Goal: Navigation & Orientation: Find specific page/section

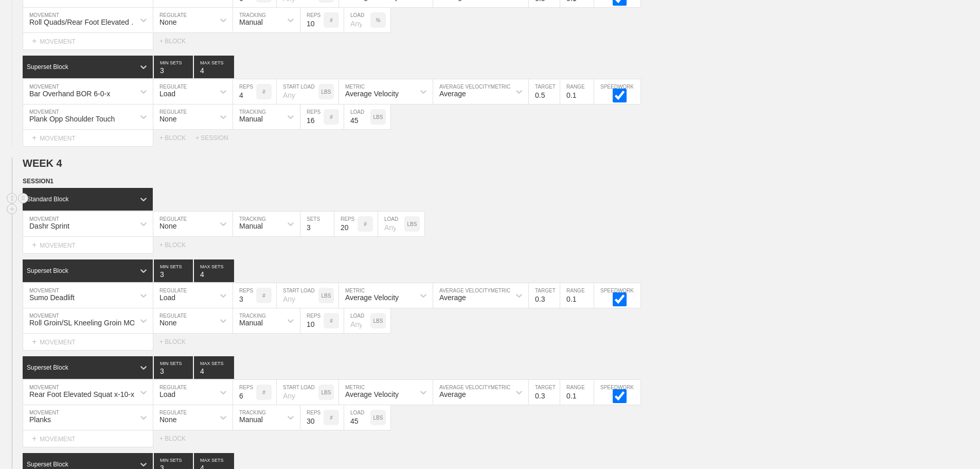
scroll to position [3771, 0]
click at [769, 222] on div "Dashr Sprint MOVEMENT None REGULATE Manual TRACKING 3 SETS 20 REPS # LOAD LBS" at bounding box center [490, 223] width 980 height 25
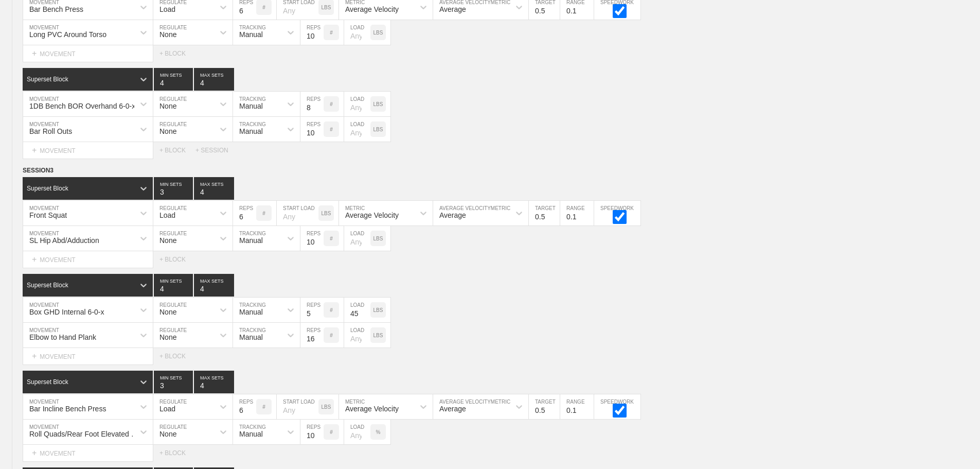
scroll to position [0, 0]
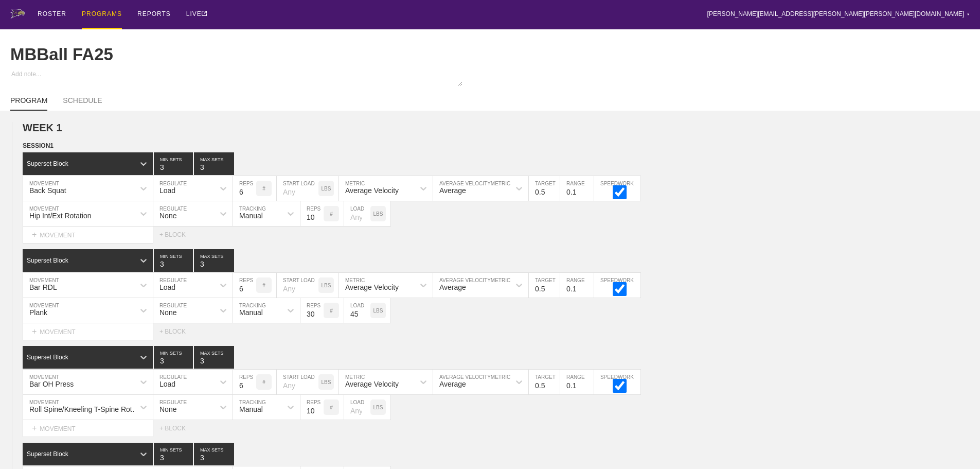
click at [99, 13] on div "PROGRAMS" at bounding box center [102, 14] width 40 height 29
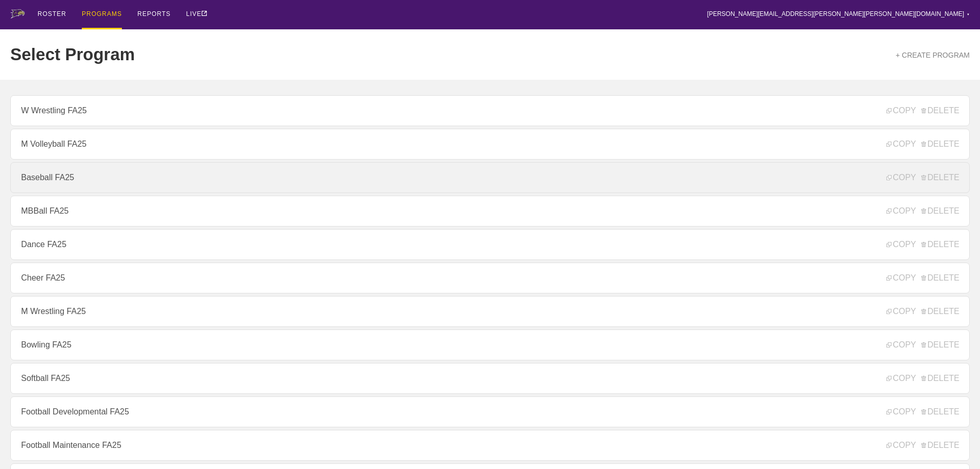
click at [43, 178] on link "Baseball FA25" at bounding box center [490, 177] width 960 height 31
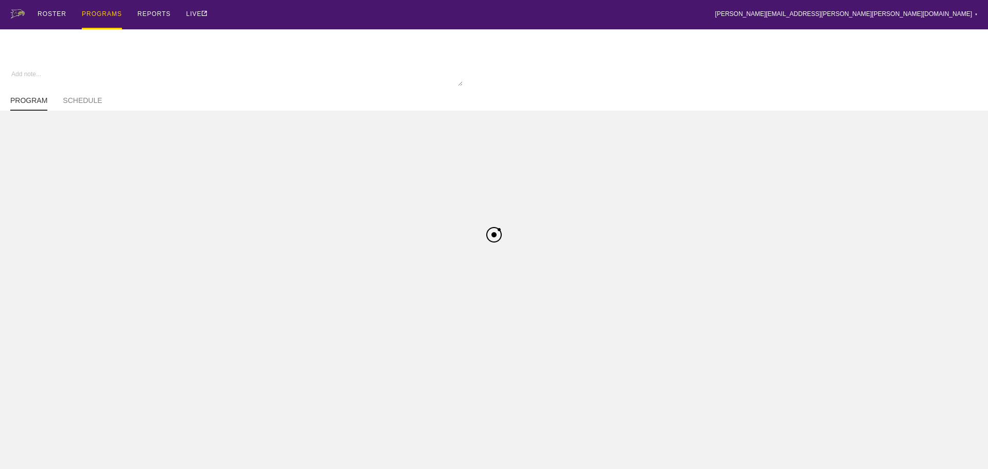
type textarea "x"
type input "Baseball FA25"
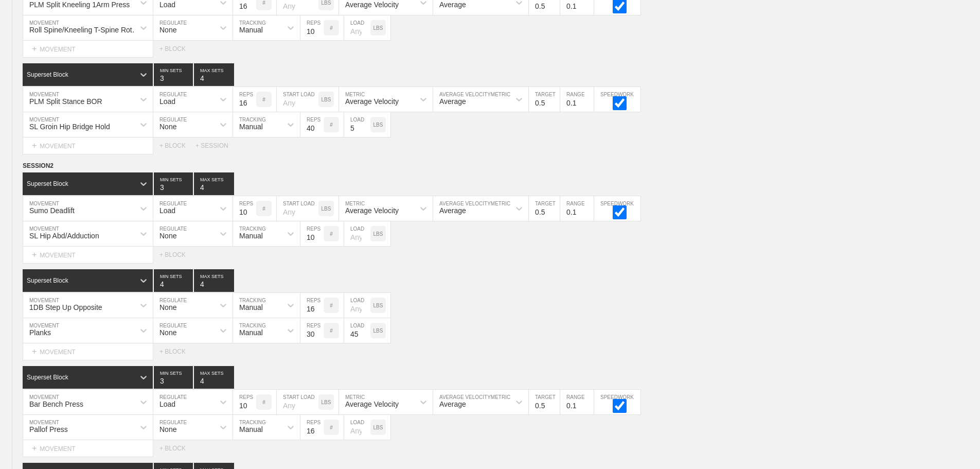
scroll to position [4131, 0]
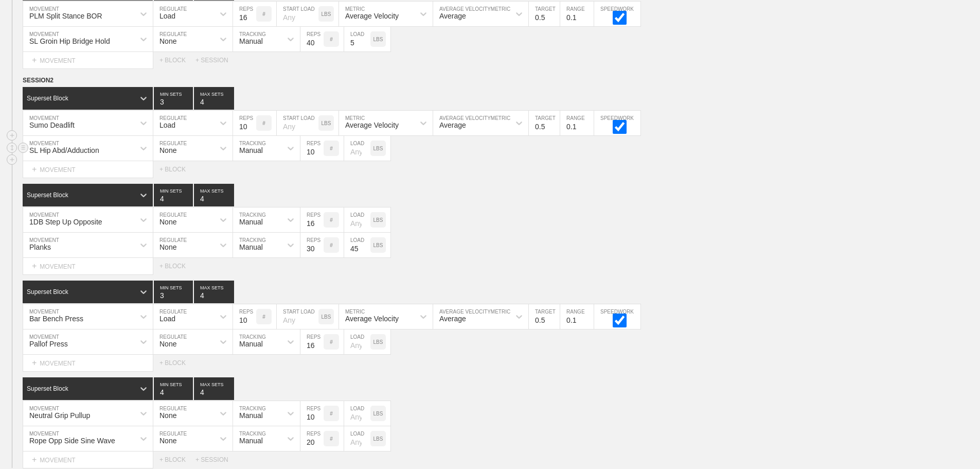
scroll to position [3874, 0]
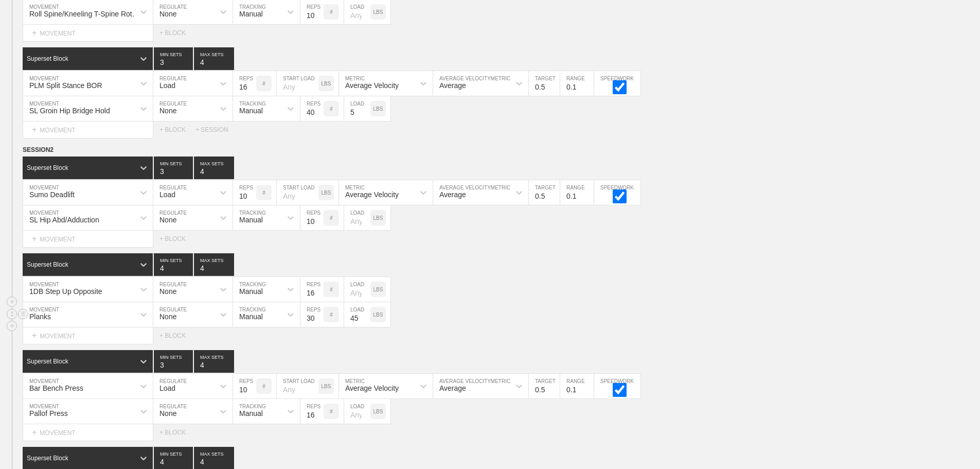
click at [611, 311] on div "Planks MOVEMENT None REGULATE Manual TRACKING 30 REPS # 45 LOAD LBS" at bounding box center [490, 314] width 980 height 25
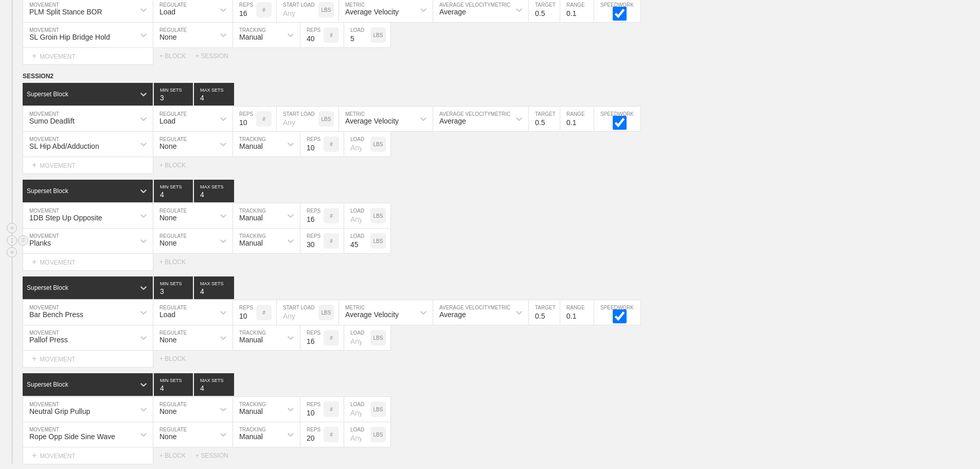
scroll to position [4080, 0]
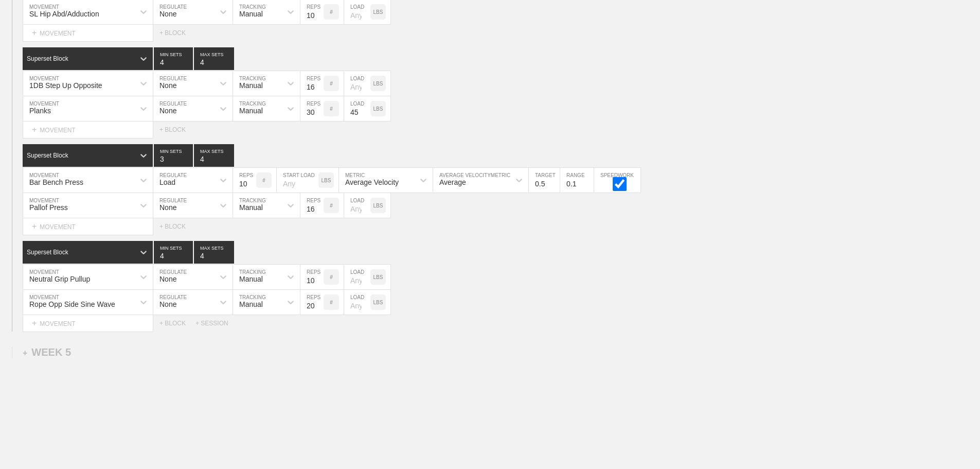
click at [780, 324] on div "Select... MOVEMENT + MOVEMENT + BLOCK + SESSION" at bounding box center [490, 323] width 980 height 16
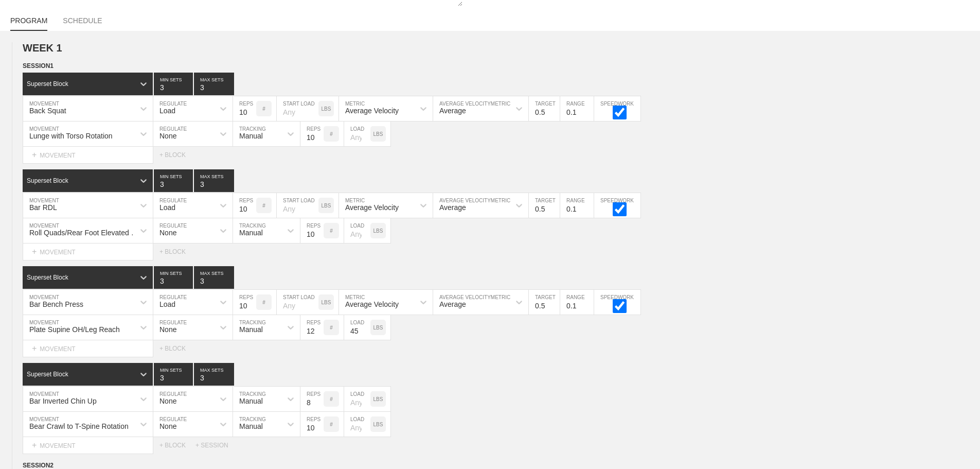
scroll to position [0, 0]
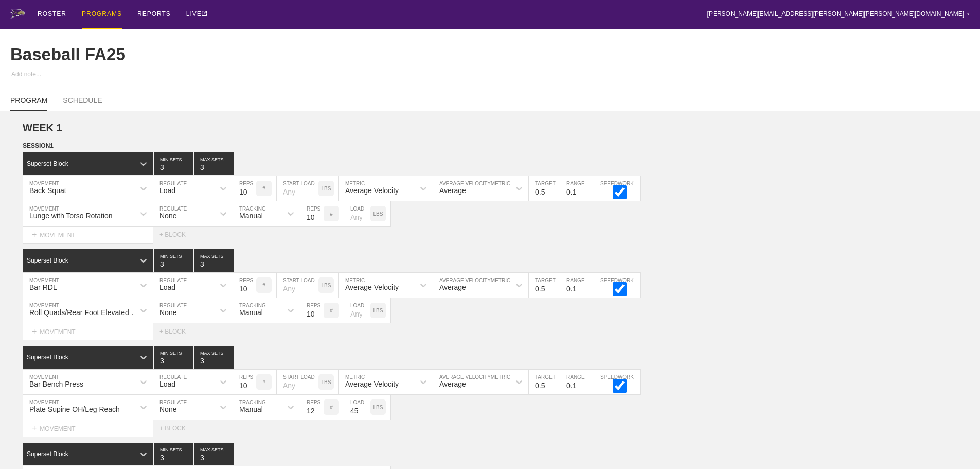
click at [104, 11] on div "PROGRAMS" at bounding box center [102, 14] width 40 height 29
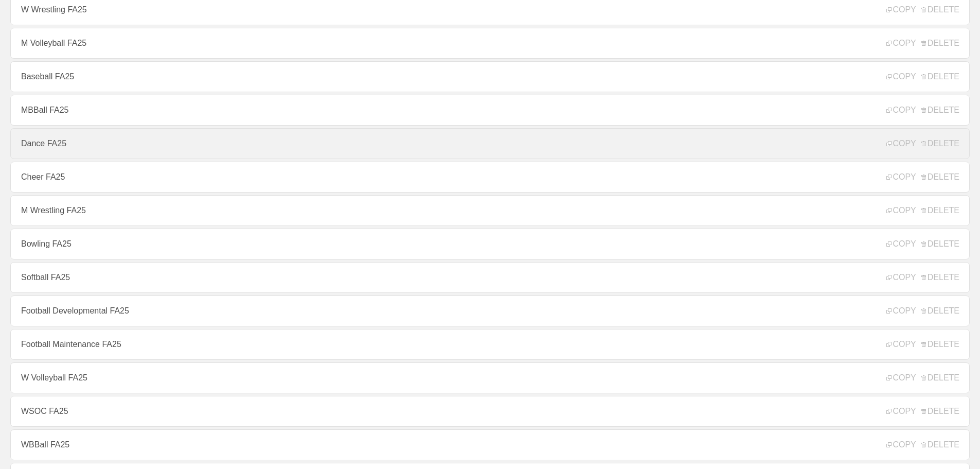
scroll to position [103, 0]
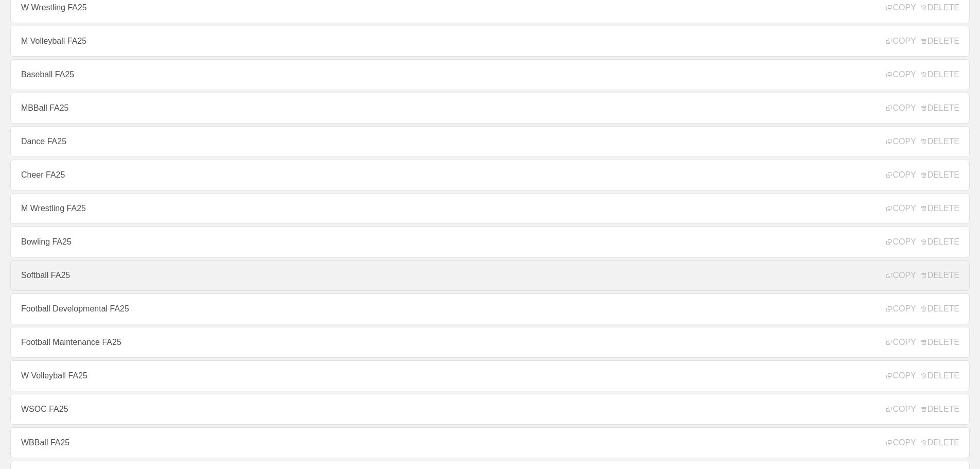
click at [48, 277] on link "Softball FA25" at bounding box center [490, 275] width 960 height 31
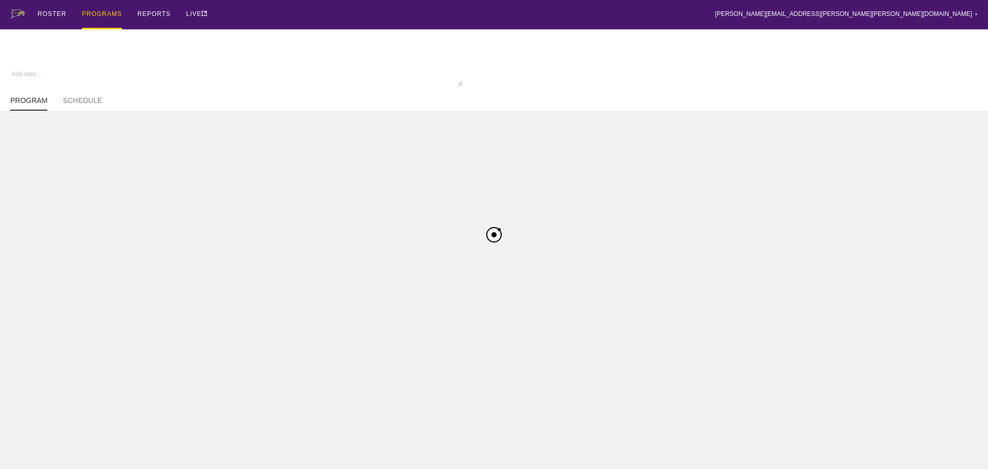
type textarea "x"
type input "Softball FA25"
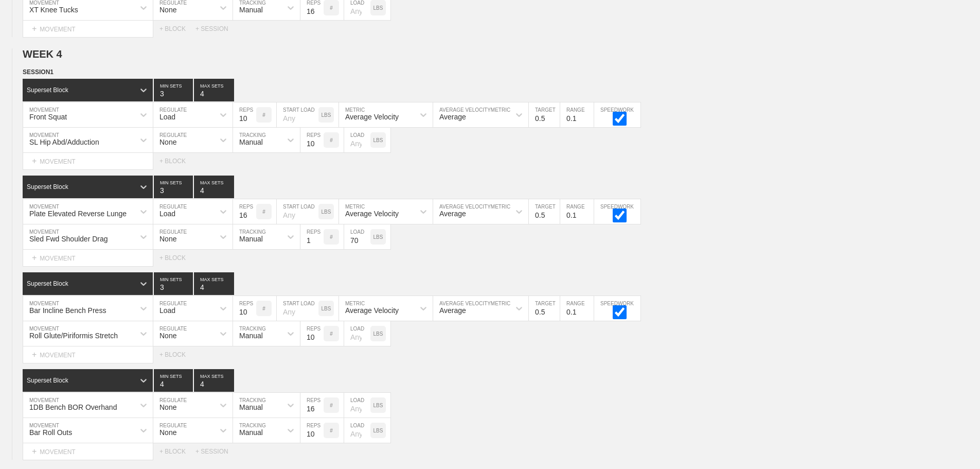
scroll to position [3660, 0]
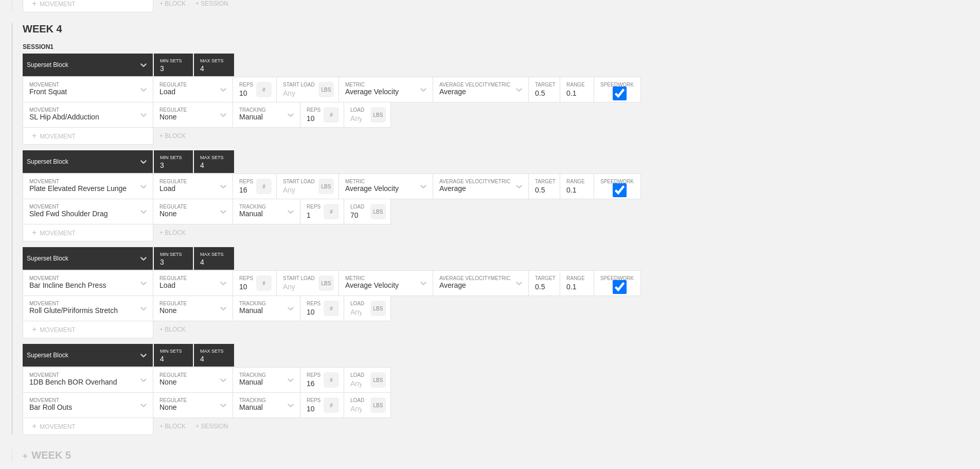
scroll to position [3454, 0]
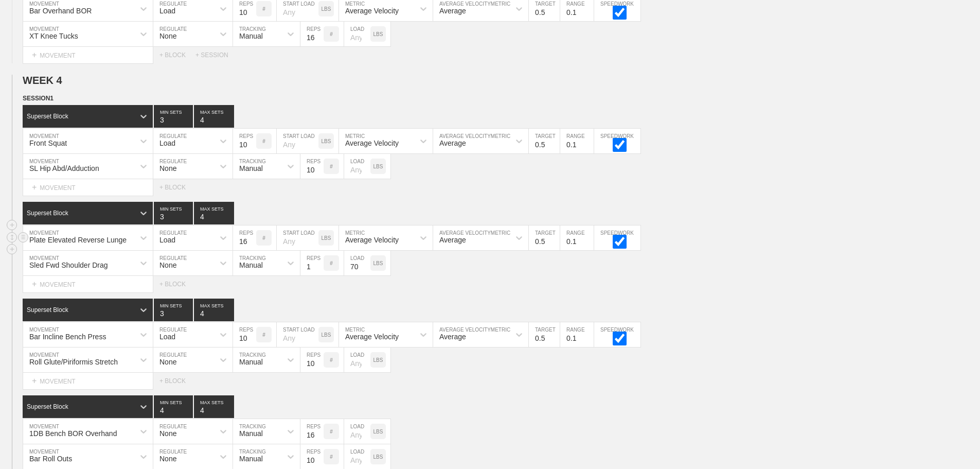
click at [841, 251] on div "Plate Elevated Reverse Lunge MOVEMENT Load REGULATE 16 REPS # START LOAD LBS Av…" at bounding box center [490, 237] width 980 height 25
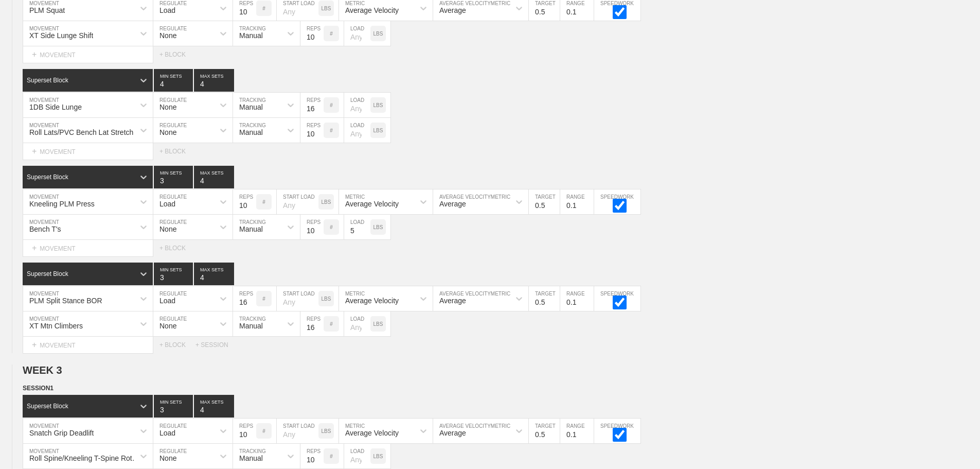
scroll to position [0, 0]
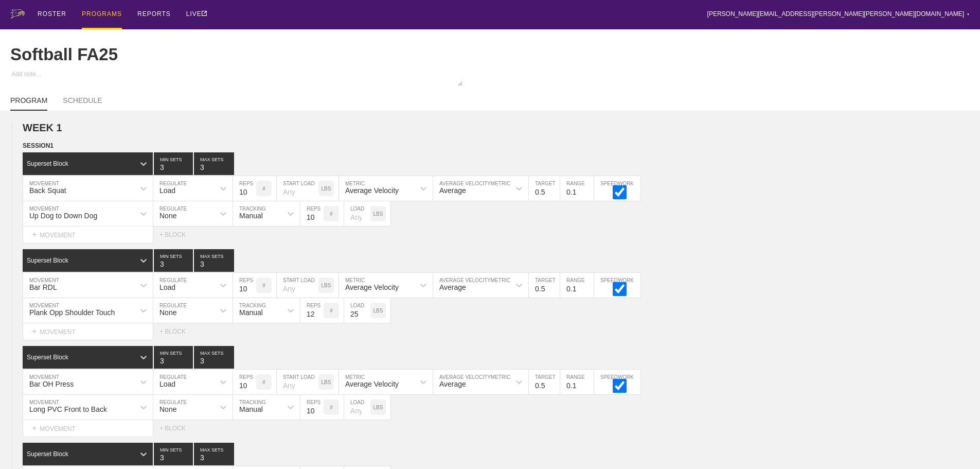
click at [94, 12] on div "PROGRAMS" at bounding box center [102, 14] width 40 height 29
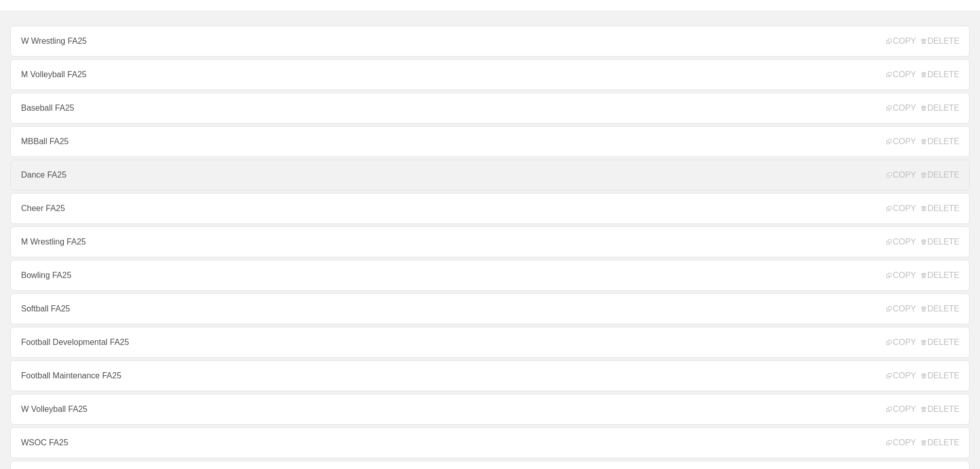
scroll to position [257, 0]
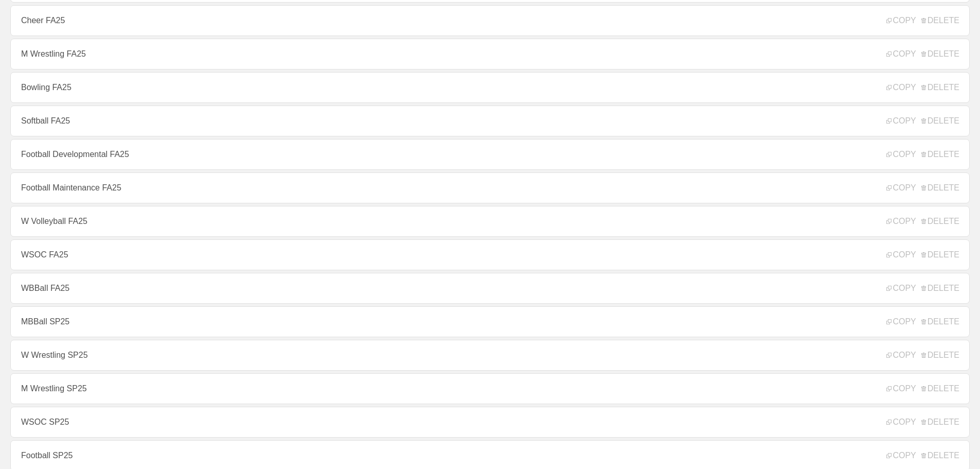
click at [60, 223] on link "W Volleyball FA25" at bounding box center [490, 221] width 960 height 31
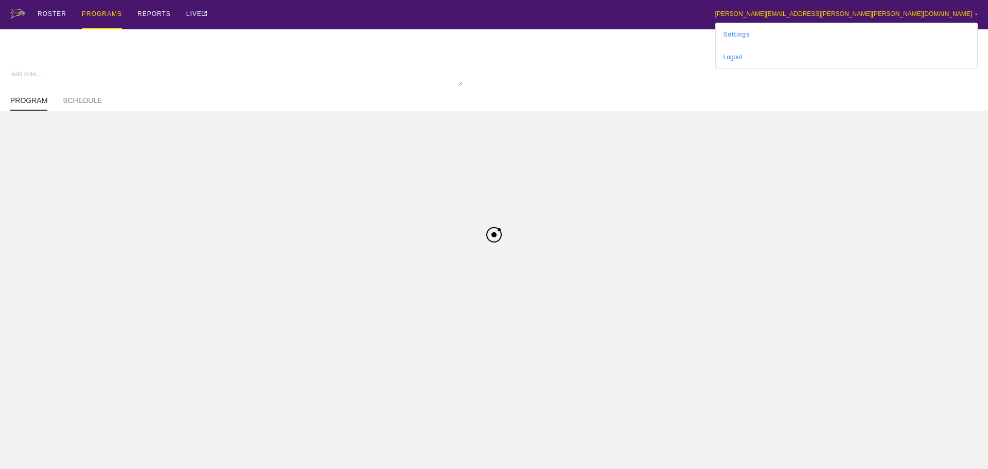
type textarea "x"
type input "W Volleyball FA25"
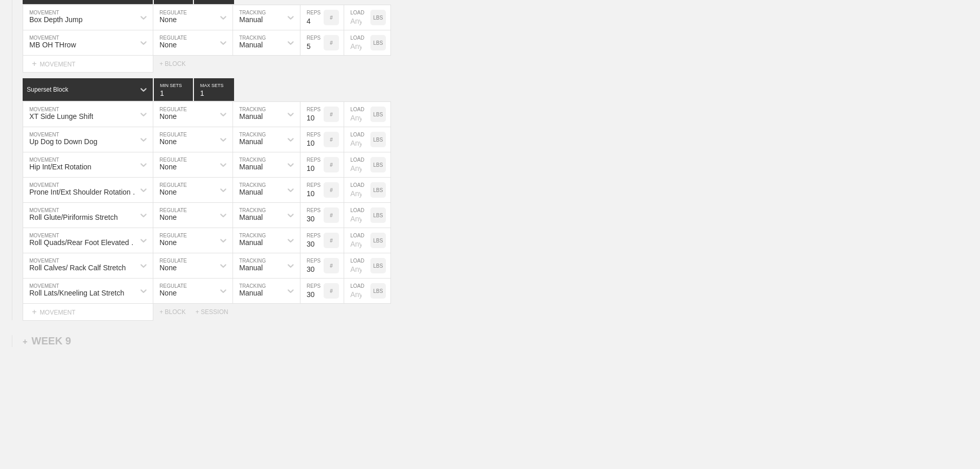
scroll to position [8296, 0]
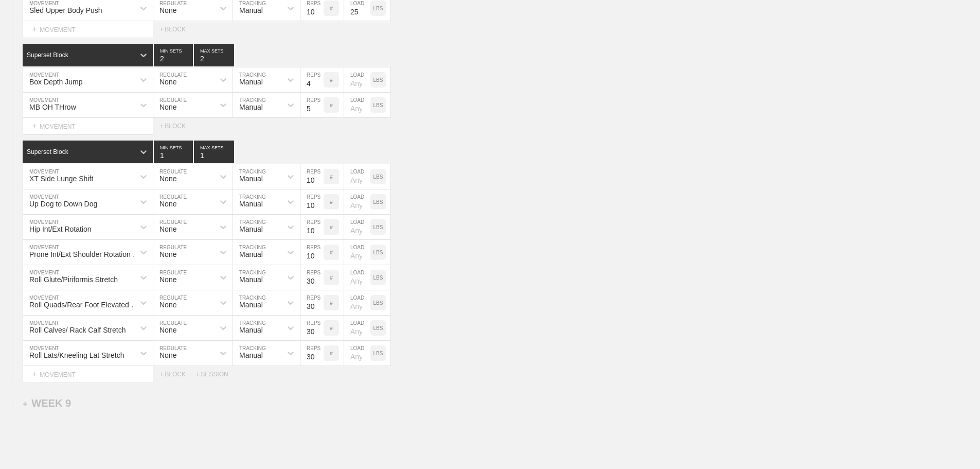
scroll to position [8193, 0]
click at [583, 287] on div "Roll Glute/Piriformis Stretch MOVEMENT None REGULATE Manual TRACKING 30 REPS # …" at bounding box center [490, 278] width 980 height 25
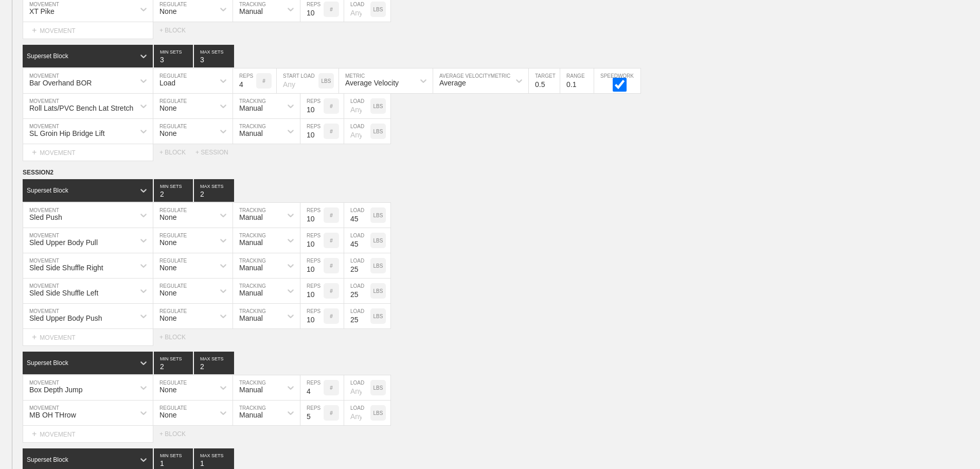
scroll to position [7884, 0]
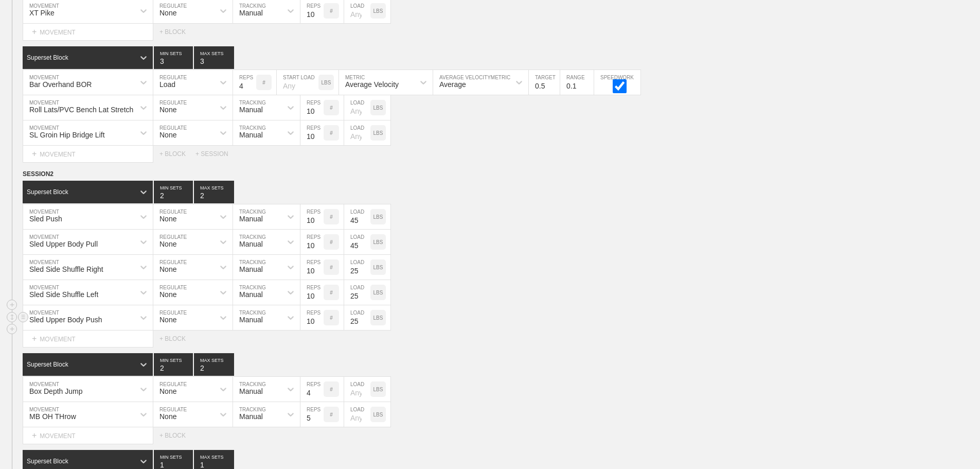
drag, startPoint x: 539, startPoint y: 311, endPoint x: 550, endPoint y: 313, distance: 10.5
click at [540, 305] on div "Sled Side Shuffle Left MOVEMENT None REGULATE Manual TRACKING 10 REPS # 25 LOAD…" at bounding box center [490, 292] width 980 height 25
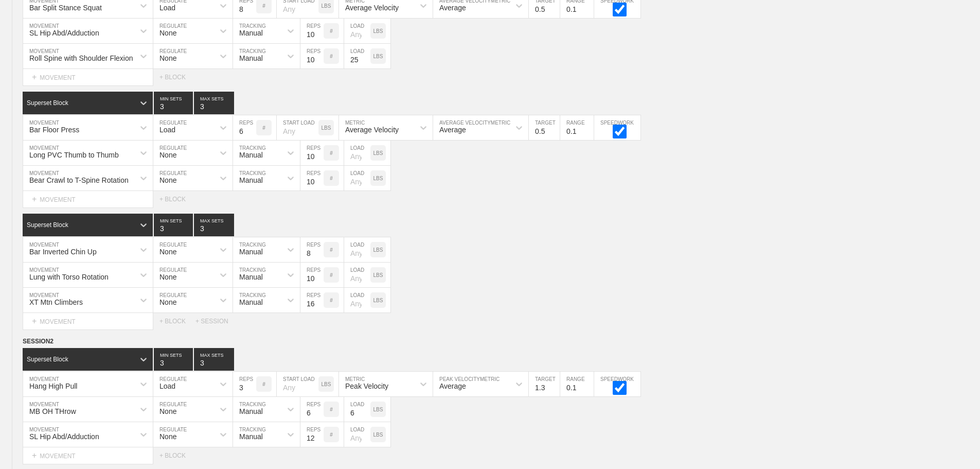
scroll to position [0, 0]
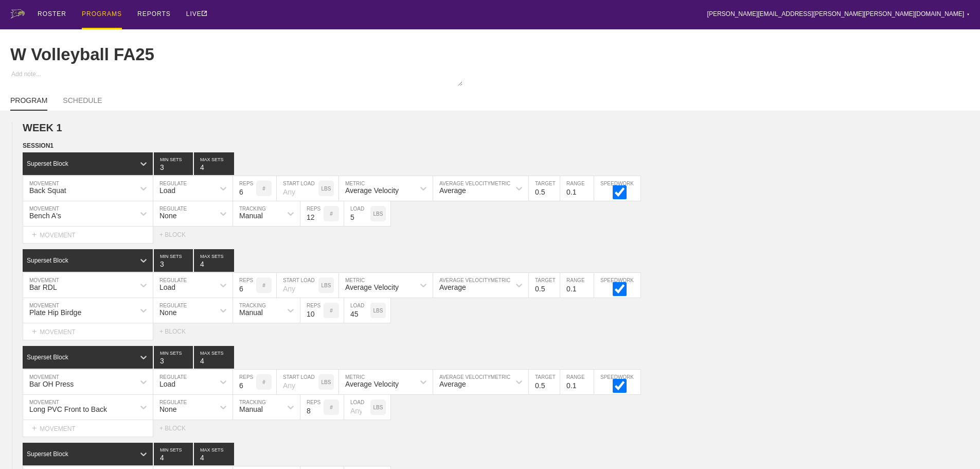
click at [97, 11] on div "PROGRAMS" at bounding box center [102, 14] width 40 height 29
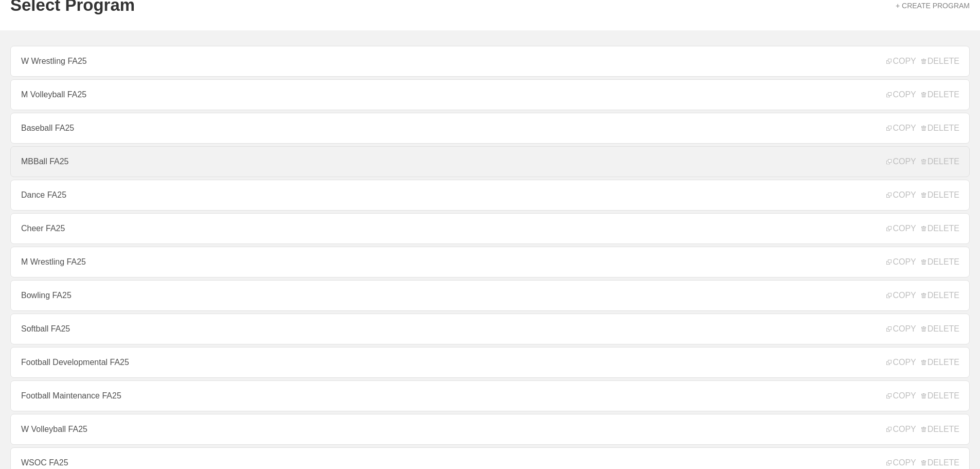
scroll to position [103, 0]
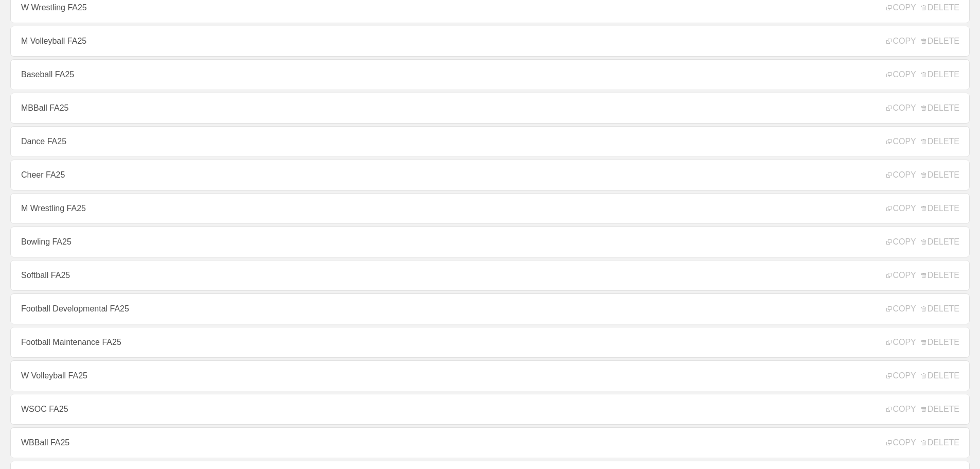
drag, startPoint x: 40, startPoint y: 216, endPoint x: 126, endPoint y: 210, distance: 85.6
click at [41, 216] on link "M Wrestling FA25" at bounding box center [490, 208] width 960 height 31
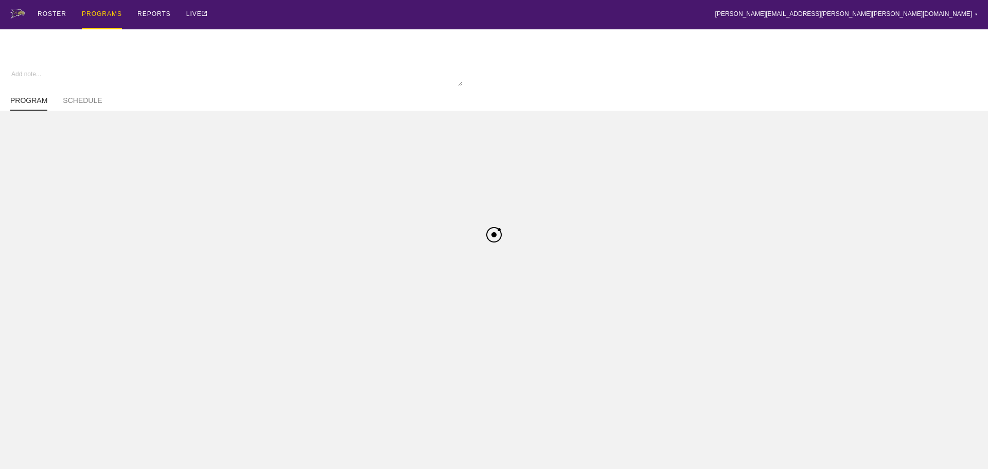
type textarea "x"
type input "M Wrestling FA25"
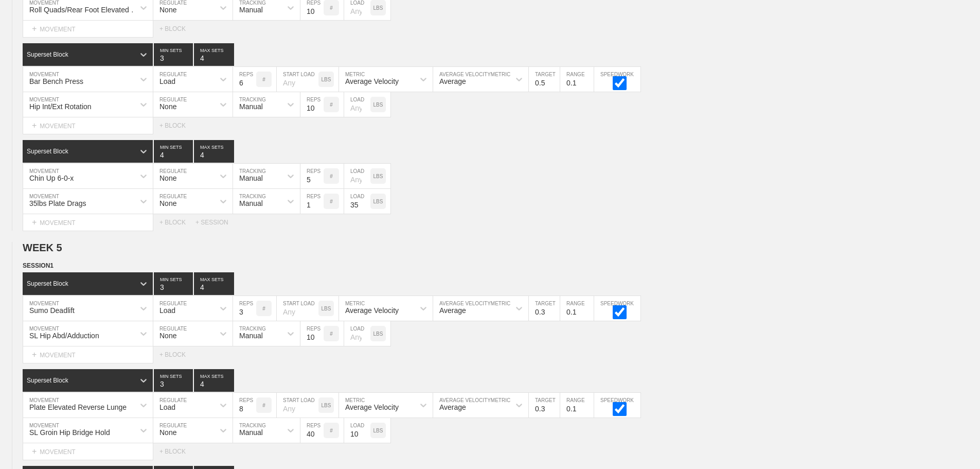
scroll to position [4322, 0]
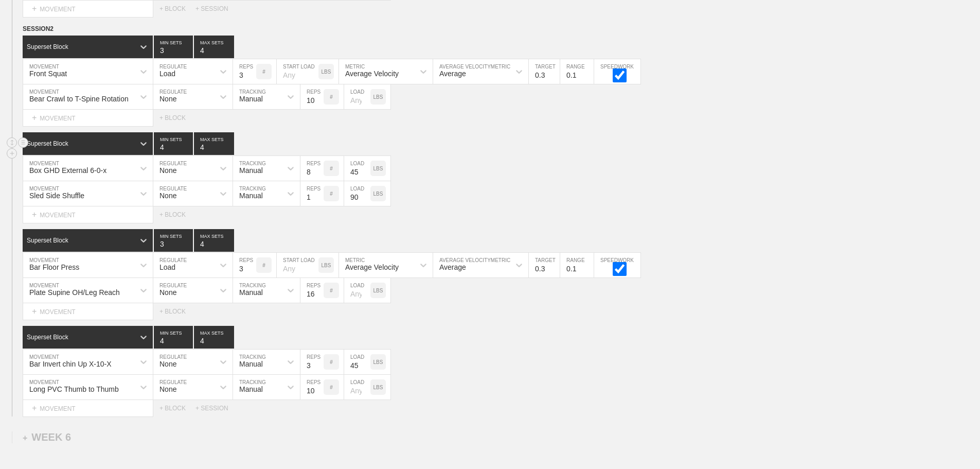
scroll to position [4168, 0]
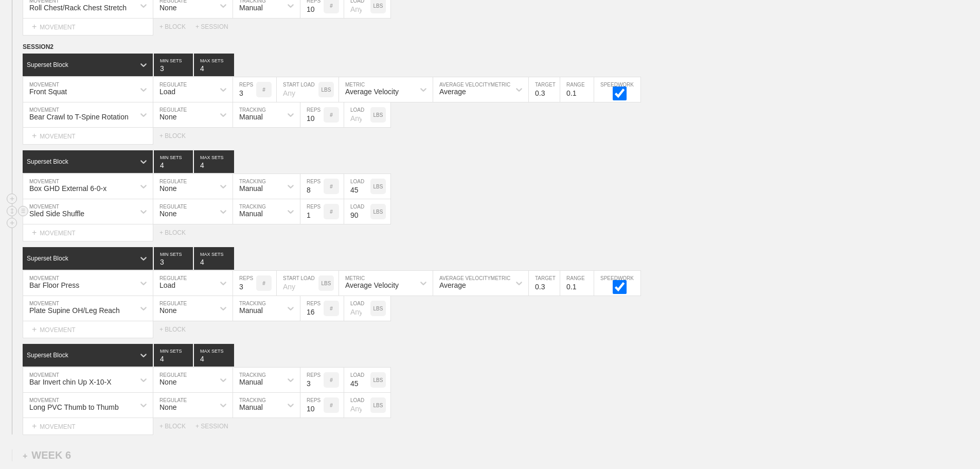
click at [531, 209] on div "Sled Side Shuffle MOVEMENT None REGULATE Manual TRACKING 1 REPS # 90 LOAD LBS" at bounding box center [490, 211] width 980 height 25
click at [357, 319] on input "number" at bounding box center [357, 308] width 26 height 25
type input "45"
click at [442, 330] on div "Select... MOVEMENT + MOVEMENT + BLOCK" at bounding box center [490, 329] width 980 height 16
click at [533, 387] on div "Bar Invert chin Up X-10-X MOVEMENT None REGULATE Manual TRACKING 3 REPS # 45 LO…" at bounding box center [490, 379] width 980 height 25
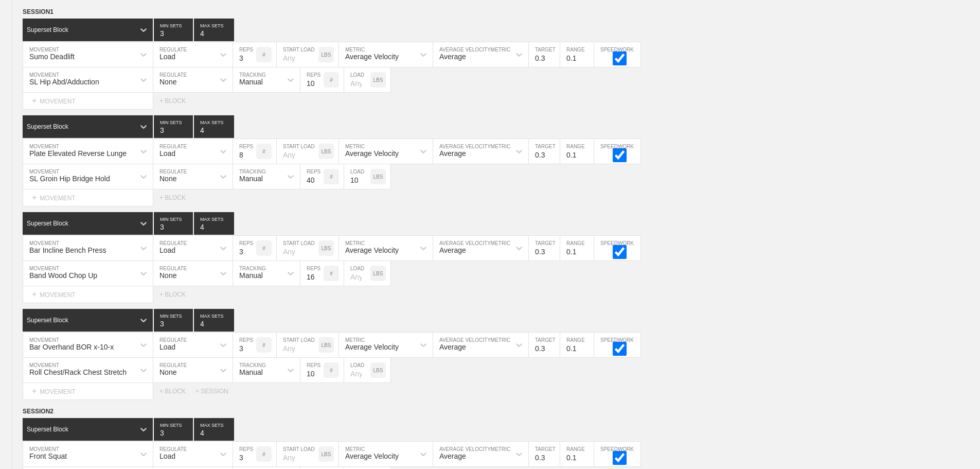
scroll to position [4203, 0]
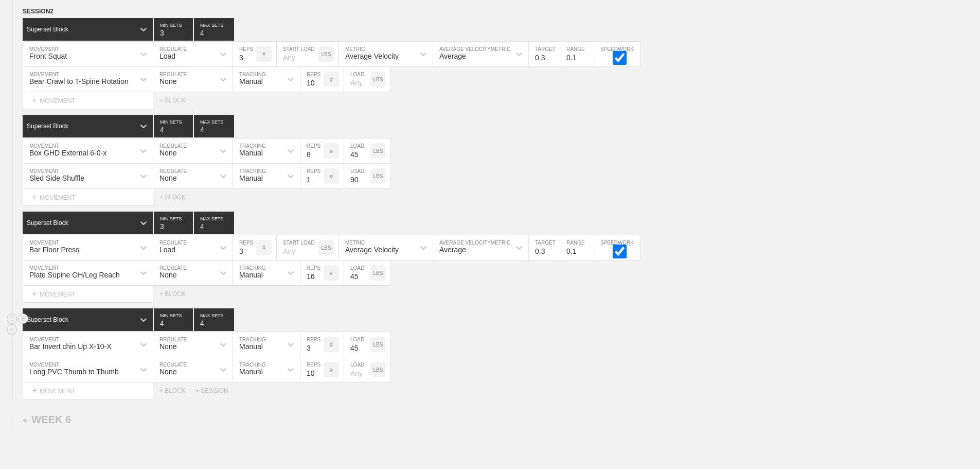
click at [871, 331] on div "Superset Block 4 MIN SETS 4 MAX SETS" at bounding box center [502, 319] width 958 height 23
click at [526, 365] on div "Long PVC Thumb to Thumb MOVEMENT None REGULATE Manual TRACKING 10 REPS # LOAD L…" at bounding box center [490, 369] width 980 height 25
click at [505, 149] on div "Box GHD External 6-0-x MOVEMENT None REGULATE Manual TRACKING 8 REPS # 45 LOAD …" at bounding box center [490, 150] width 980 height 25
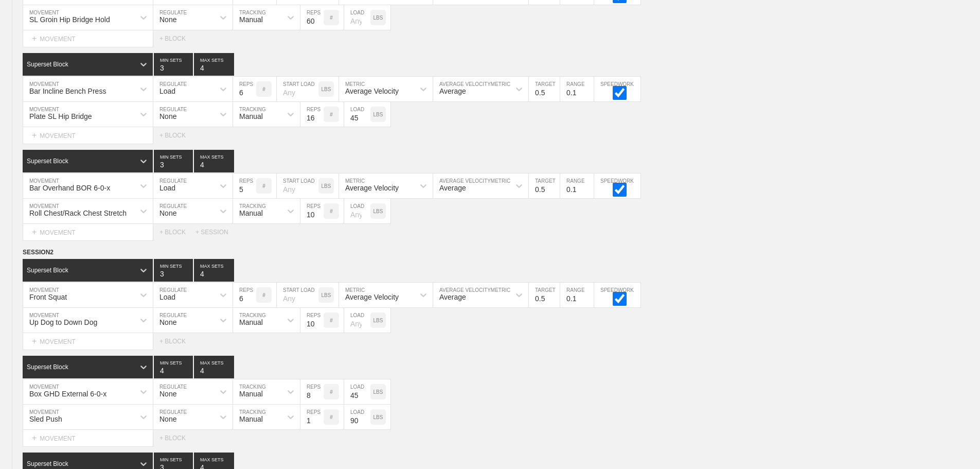
scroll to position [0, 0]
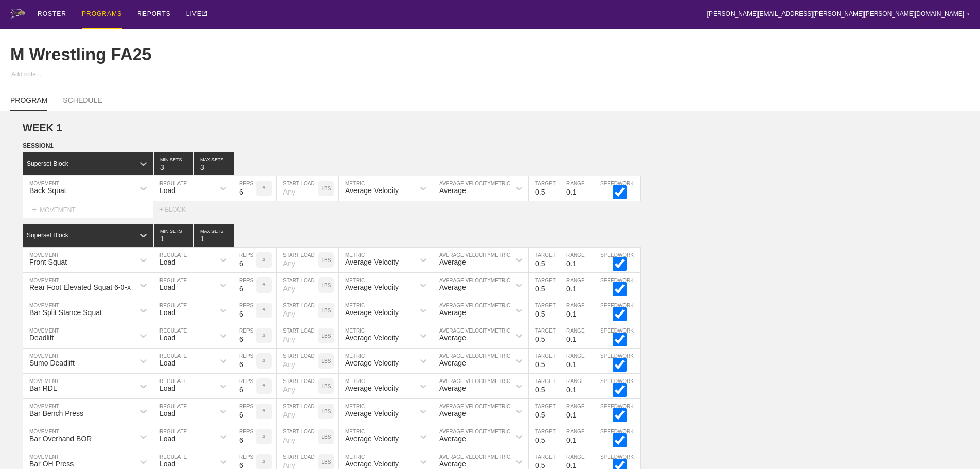
click at [98, 15] on div "PROGRAMS" at bounding box center [102, 14] width 40 height 29
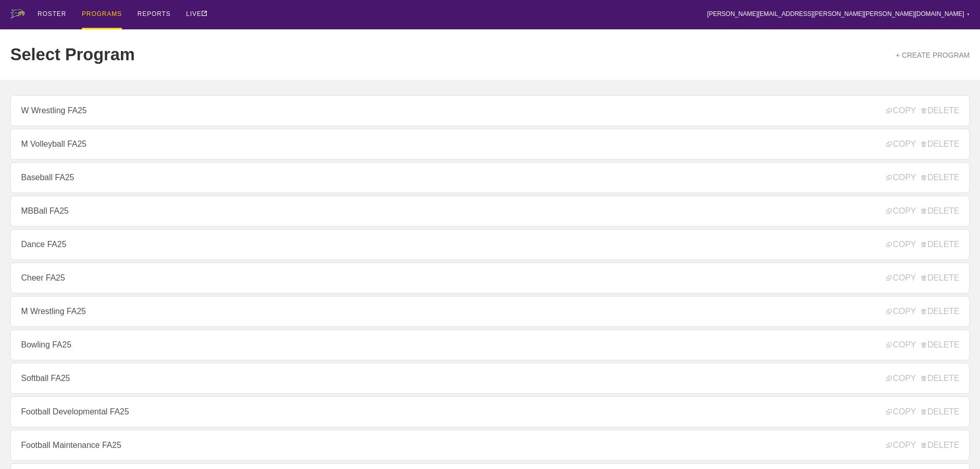
click at [332, 16] on div "ROSTER PROGRAMS REPORTS LIVE [PERSON_NAME][EMAIL_ADDRESS][PERSON_NAME][PERSON_N…" at bounding box center [490, 14] width 960 height 29
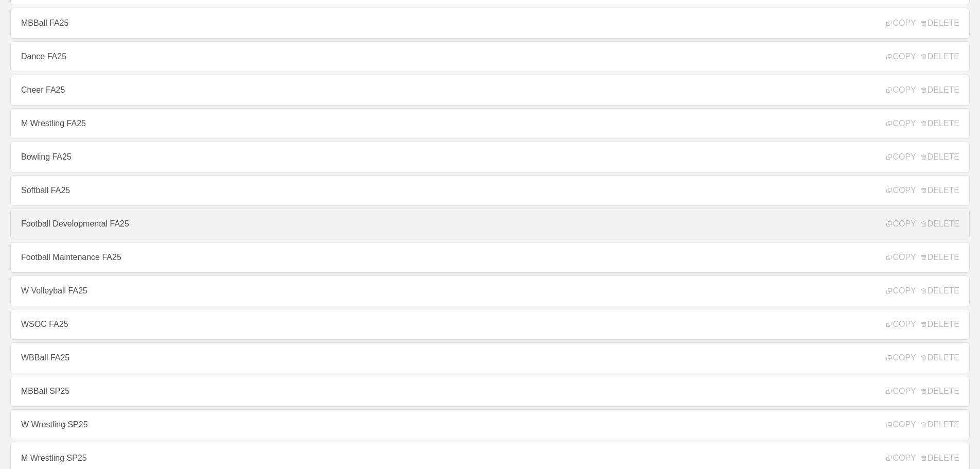
scroll to position [206, 0]
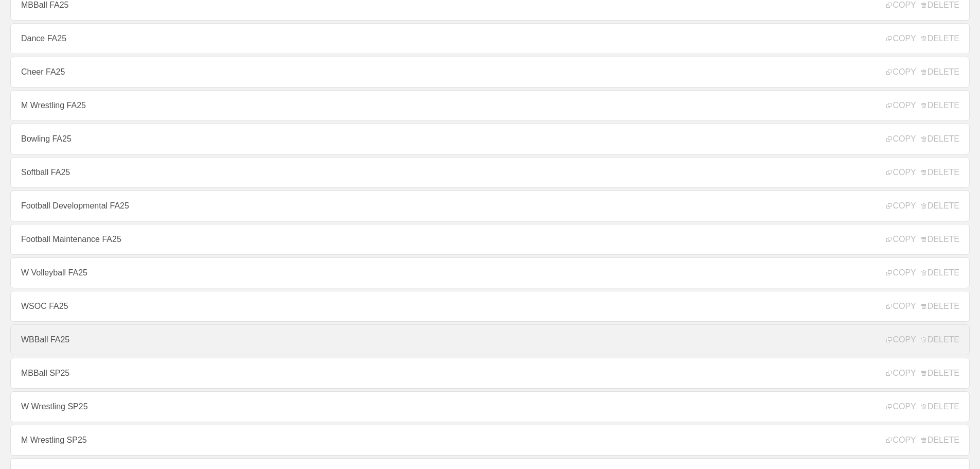
click at [42, 349] on link "WBBall FA25" at bounding box center [490, 339] width 960 height 31
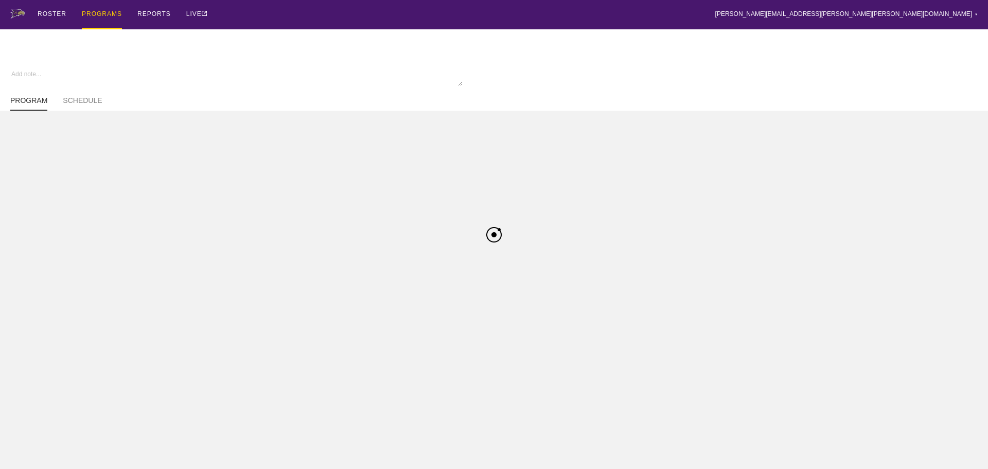
type textarea "x"
type input "WBBall FA25"
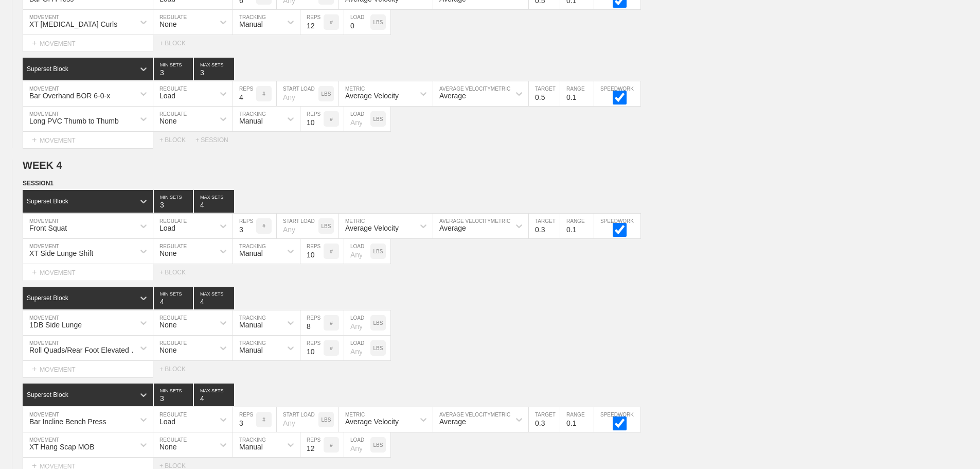
scroll to position [4362, 0]
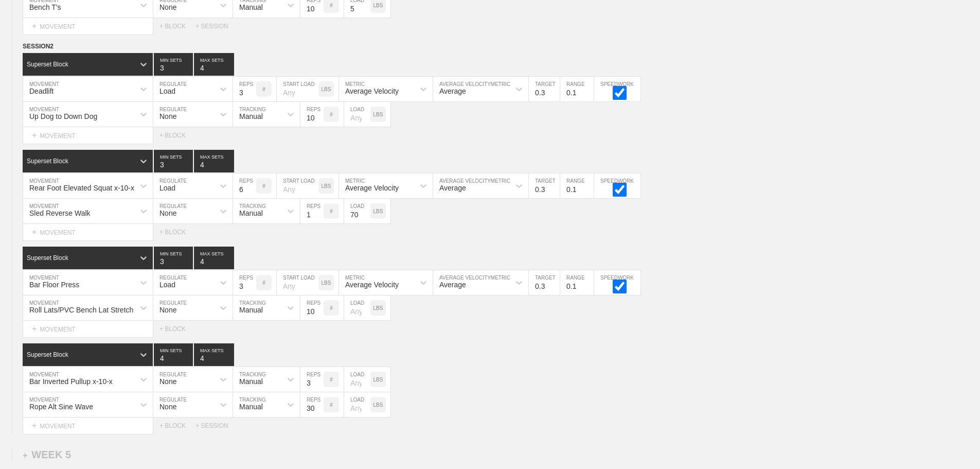
scroll to position [4208, 0]
click at [474, 350] on div "SESSION 2 Superset Block 3 MIN SETS 4 MAX SETS DUPLICATE INSERT MOVEMENT AFTER …" at bounding box center [490, 238] width 980 height 393
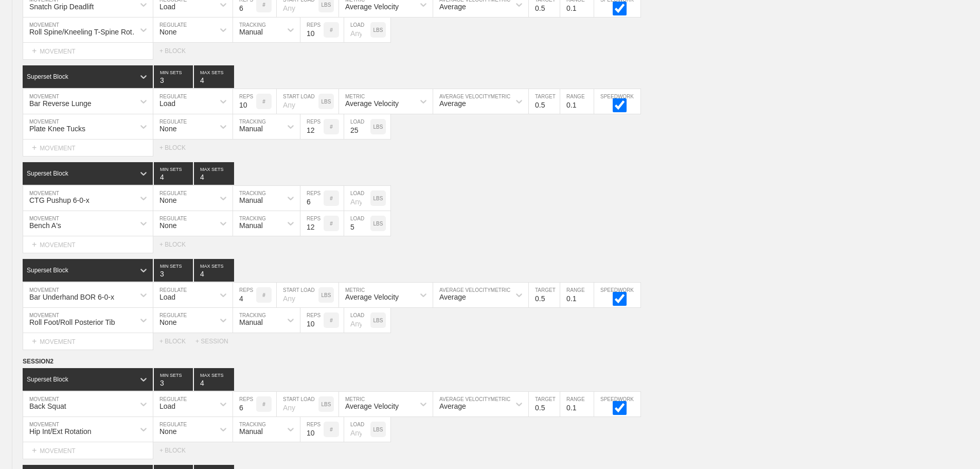
scroll to position [0, 0]
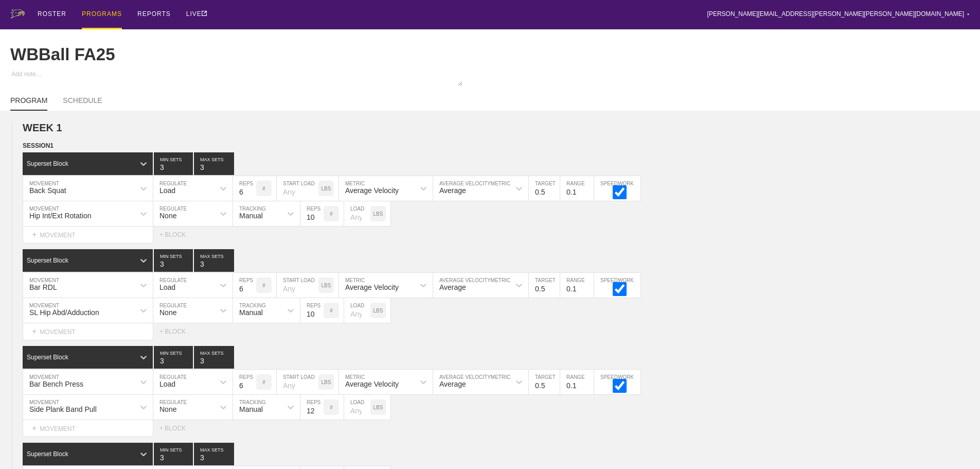
click at [283, 16] on div "ROSTER PROGRAMS REPORTS LIVE [PERSON_NAME][EMAIL_ADDRESS][PERSON_NAME][PERSON_N…" at bounding box center [490, 14] width 960 height 29
click at [103, 14] on div "PROGRAMS" at bounding box center [102, 14] width 40 height 29
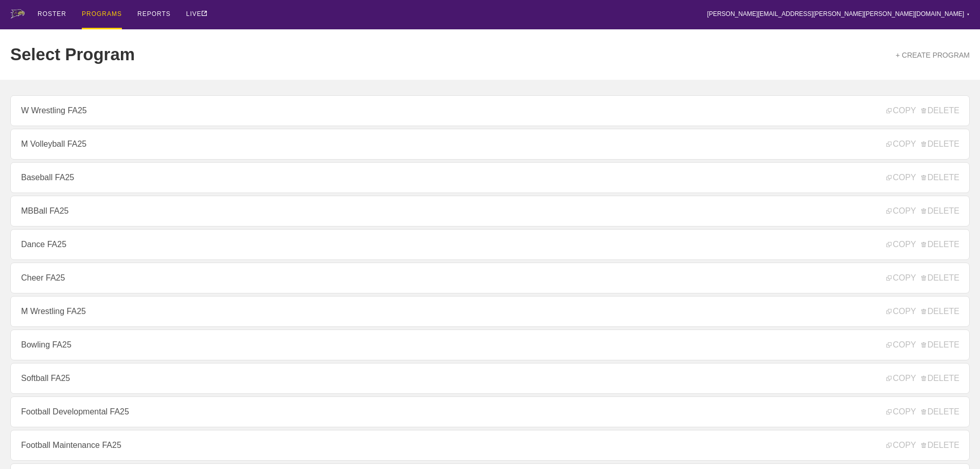
click at [72, 149] on link "M Volleyball FA25" at bounding box center [490, 144] width 960 height 31
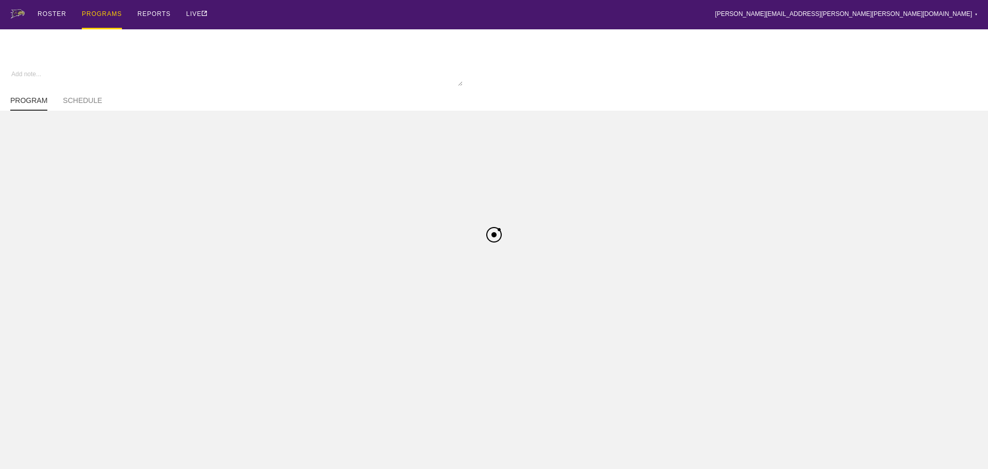
type textarea "x"
type input "M Volleyball FA25"
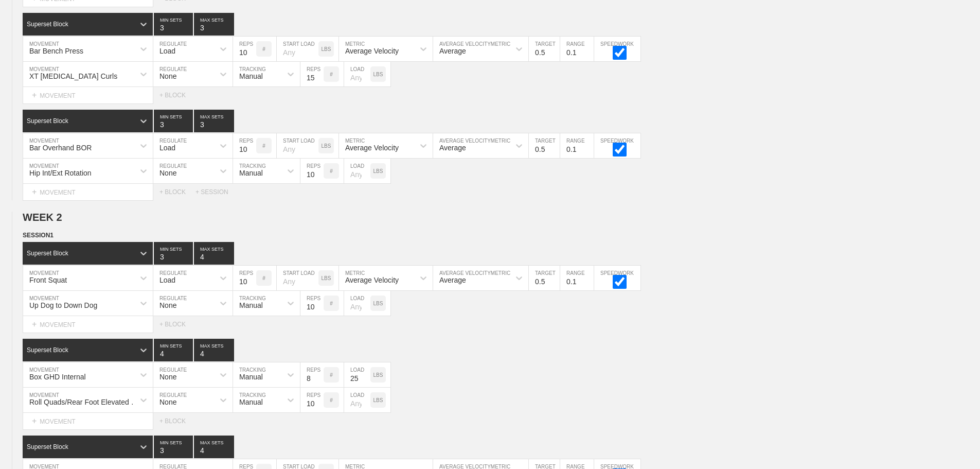
scroll to position [3916, 0]
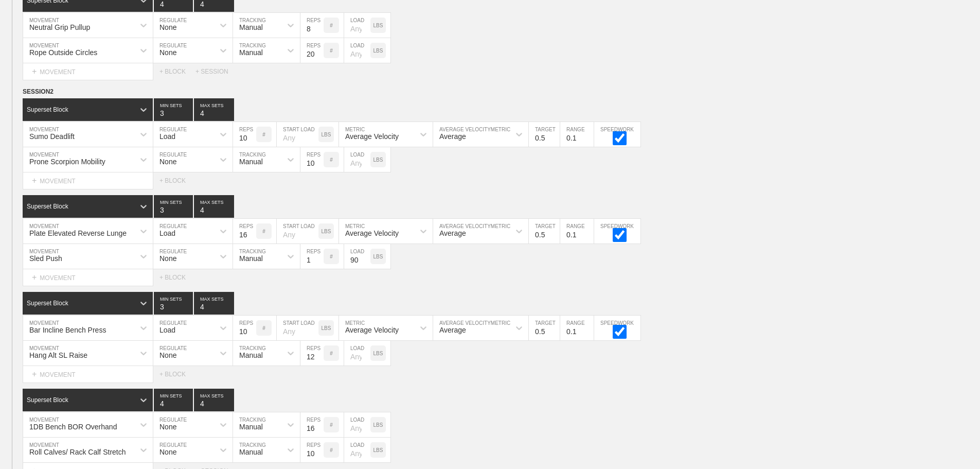
scroll to position [3814, 0]
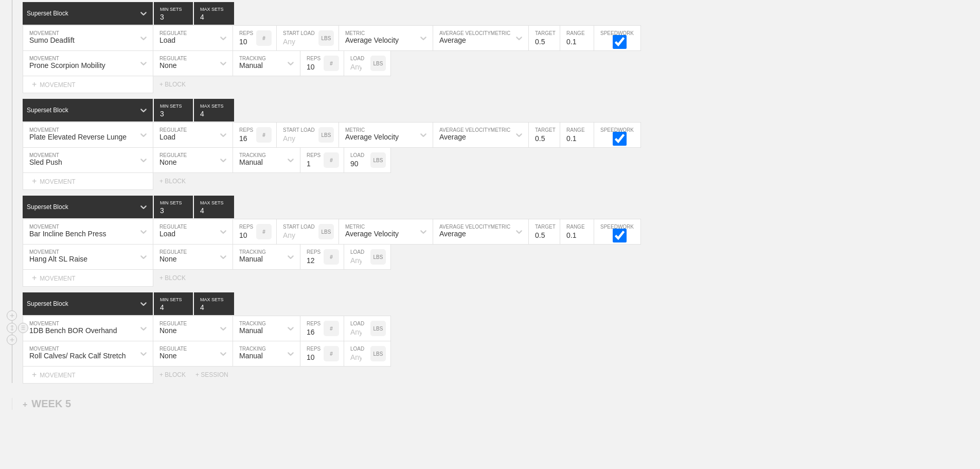
click at [557, 330] on div "1DB Bench BOR Overhand MOVEMENT None REGULATE Manual TRACKING 16 REPS # LOAD LBS" at bounding box center [490, 328] width 980 height 25
click at [499, 329] on div "1DB Bench BOR Overhand MOVEMENT None REGULATE Manual TRACKING 16 REPS # LOAD LBS" at bounding box center [490, 328] width 980 height 25
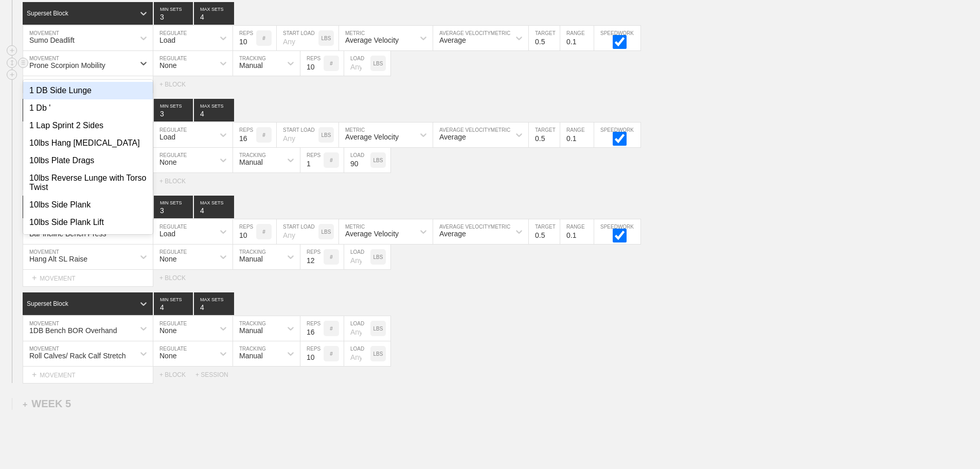
click at [123, 72] on div "Prone Scorpion Mobility" at bounding box center [78, 63] width 111 height 17
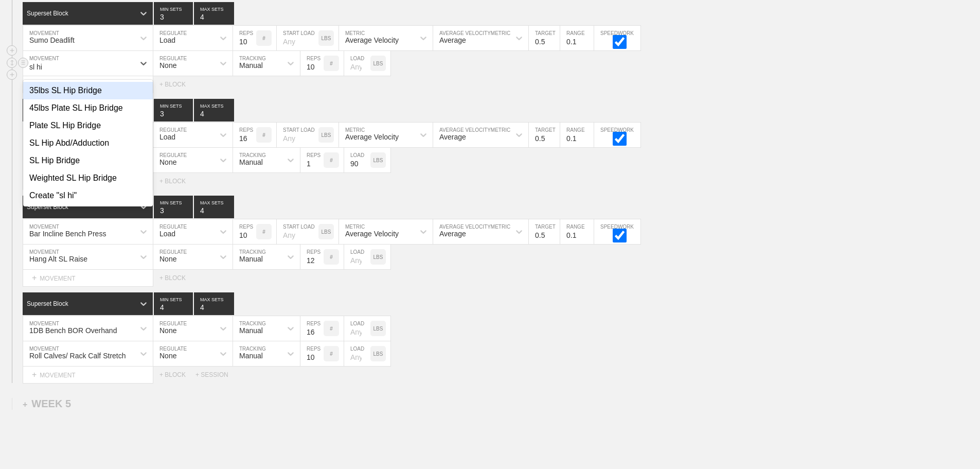
type input "sl hip"
click at [88, 150] on div "SL Hip Abd/Adduction" at bounding box center [88, 142] width 130 height 17
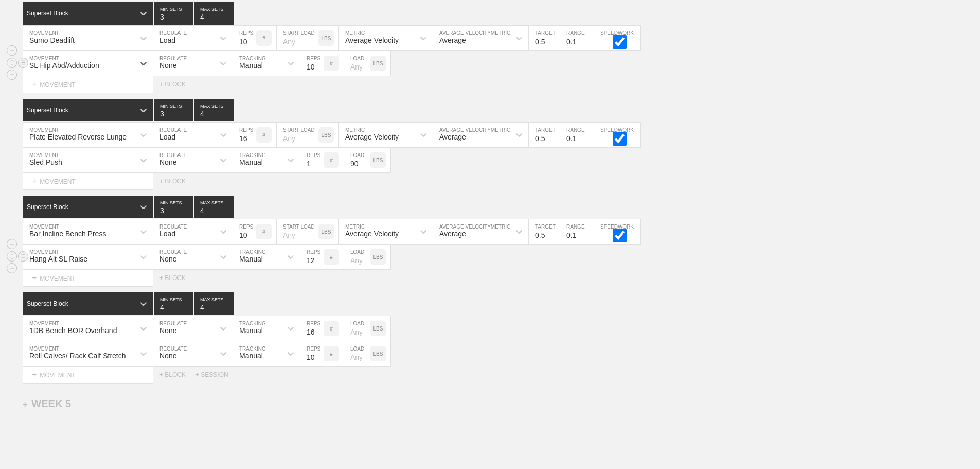
click at [964, 262] on div "Hang Alt SL Raise MOVEMENT None REGULATE Manual TRACKING 12 REPS # LOAD LBS" at bounding box center [490, 256] width 980 height 25
click at [560, 379] on div "Select... MOVEMENT + MOVEMENT + BLOCK + SESSION" at bounding box center [490, 374] width 980 height 16
click at [896, 341] on div "1DB Bench BOR Overhand MOVEMENT None REGULATE Manual TRACKING 16 REPS # LOAD LBS" at bounding box center [490, 328] width 980 height 25
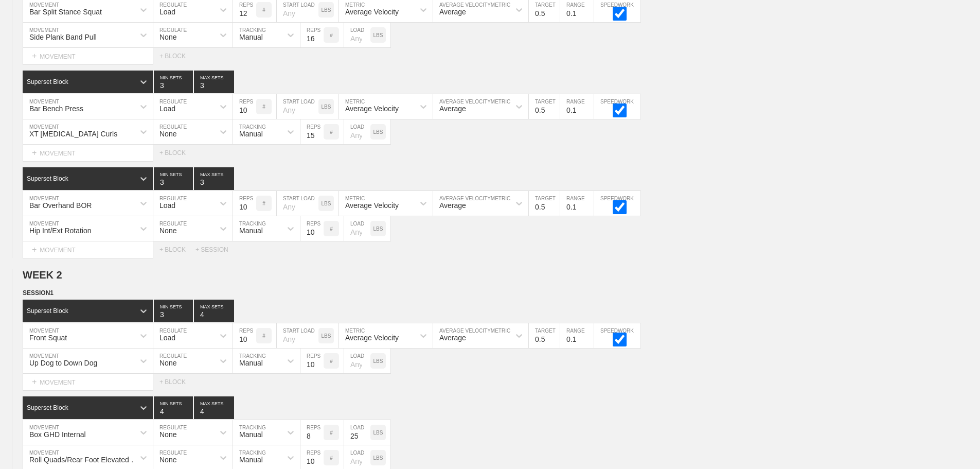
scroll to position [0, 0]
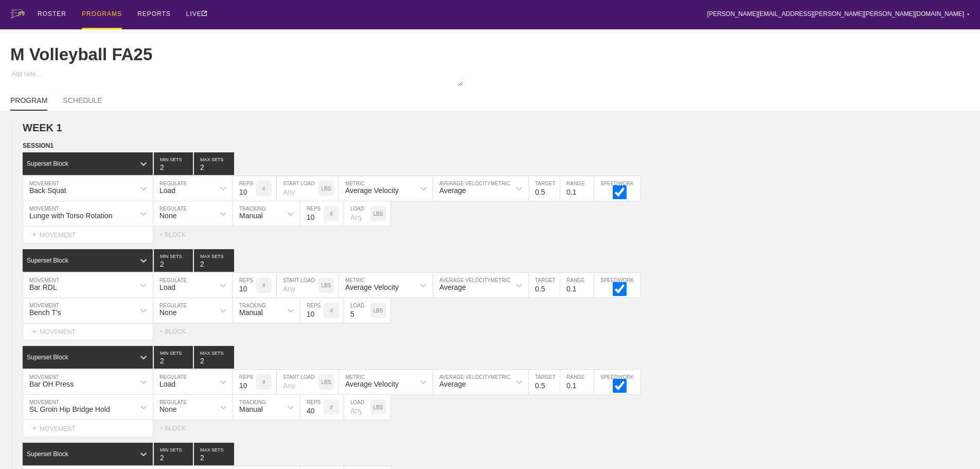
click at [102, 14] on div "PROGRAMS" at bounding box center [102, 14] width 40 height 29
